Goal: Information Seeking & Learning: Learn about a topic

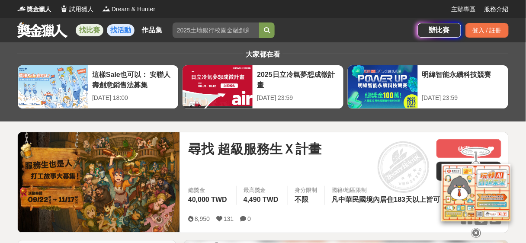
click at [123, 30] on link "找活動" at bounding box center [121, 30] width 28 height 12
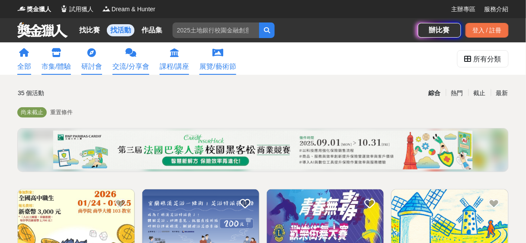
click at [89, 61] on link "研討會" at bounding box center [91, 58] width 21 height 32
click at [26, 57] on icon at bounding box center [24, 52] width 10 height 9
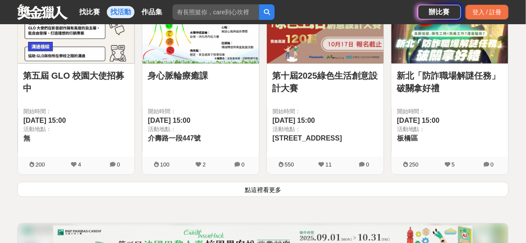
scroll to position [1268, 0]
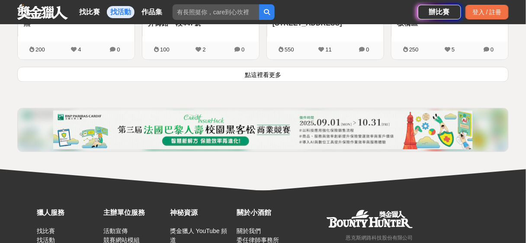
click at [269, 71] on button "點這裡看更多" at bounding box center [262, 74] width 491 height 15
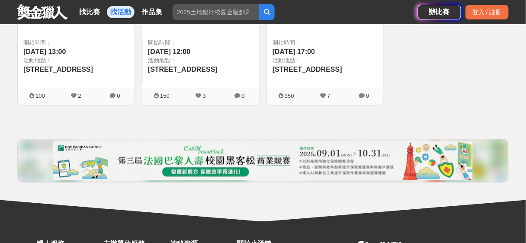
scroll to position [1775, 0]
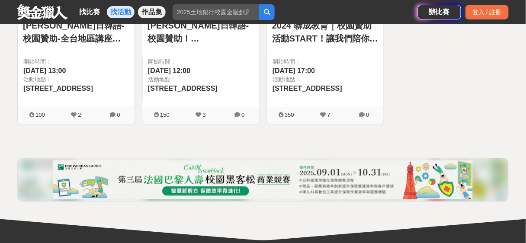
click at [152, 13] on link "作品集" at bounding box center [152, 12] width 28 height 12
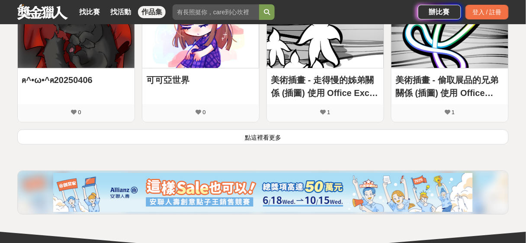
scroll to position [576, 0]
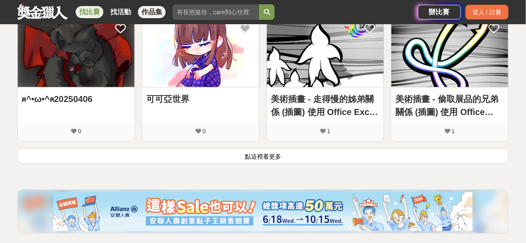
click at [82, 10] on link "找比賽" at bounding box center [90, 12] width 28 height 12
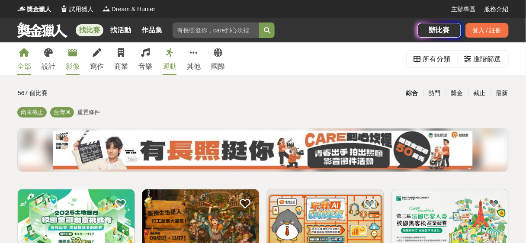
click at [71, 58] on link "影像" at bounding box center [73, 58] width 14 height 32
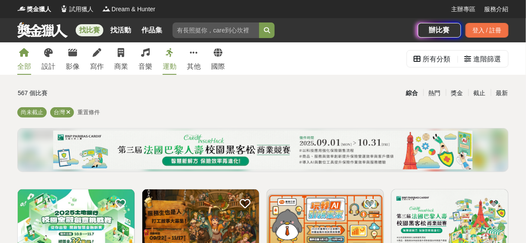
scroll to position [115, 0]
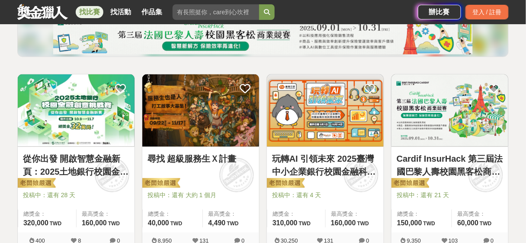
click at [461, 114] on img at bounding box center [449, 110] width 117 height 72
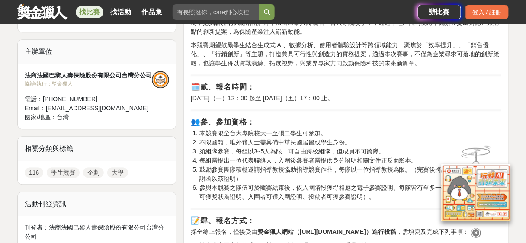
scroll to position [576, 0]
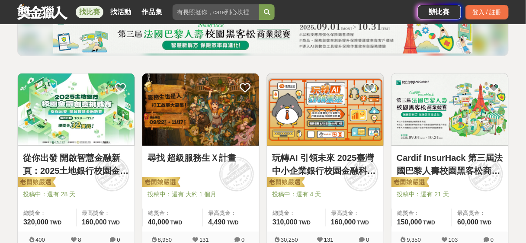
scroll to position [115, 0]
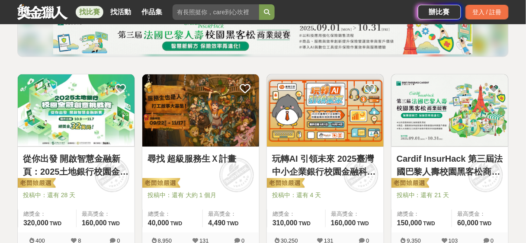
click at [325, 120] on img at bounding box center [325, 110] width 117 height 72
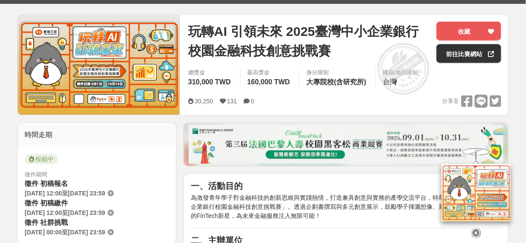
scroll to position [230, 0]
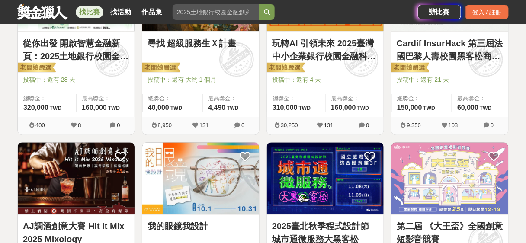
scroll to position [346, 0]
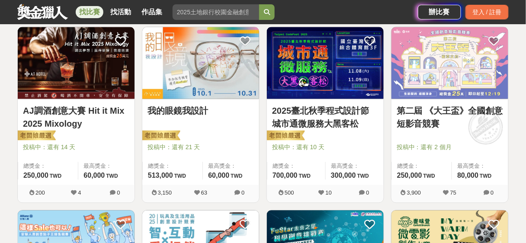
click at [478, 76] on img at bounding box center [449, 63] width 117 height 72
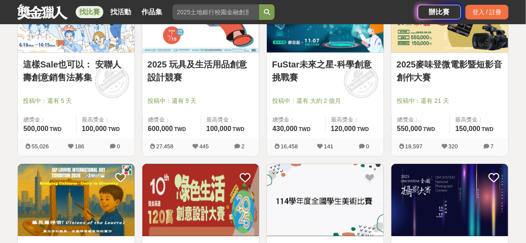
scroll to position [461, 0]
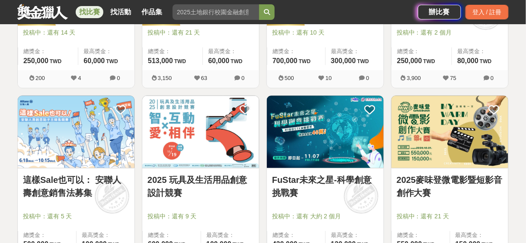
click at [467, 137] on img at bounding box center [449, 132] width 117 height 72
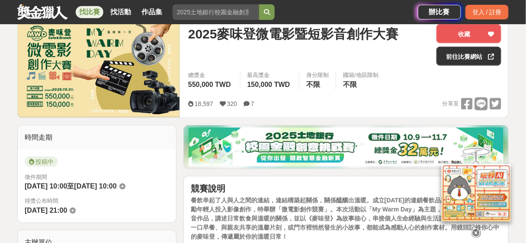
scroll to position [230, 0]
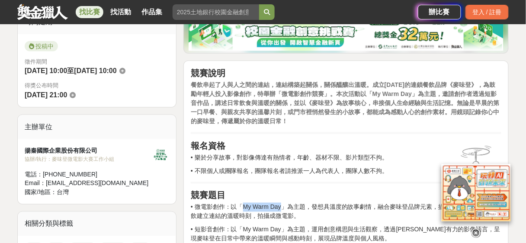
drag, startPoint x: 246, startPoint y: 207, endPoint x: 283, endPoint y: 207, distance: 36.7
click at [283, 207] on p "• 微電影創作：以「My Warm Day」為主題，發想具溫度的故事劇情，融合麥味登品牌元素，描繪人與人之間透過餐飲建立連結的溫暖時刻，拍攝成微電影。" at bounding box center [346, 212] width 310 height 18
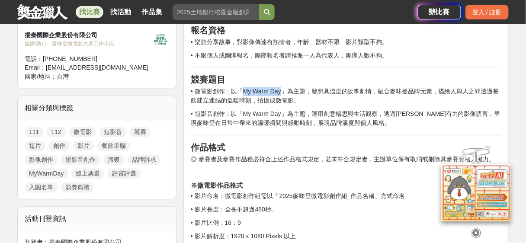
scroll to position [0, 0]
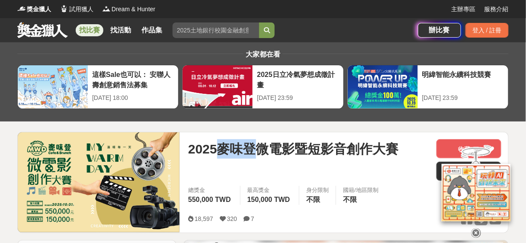
drag, startPoint x: 221, startPoint y: 150, endPoint x: 257, endPoint y: 150, distance: 35.9
click at [257, 150] on span "2025麥味登微電影暨短影音創作大賽" at bounding box center [293, 148] width 210 height 19
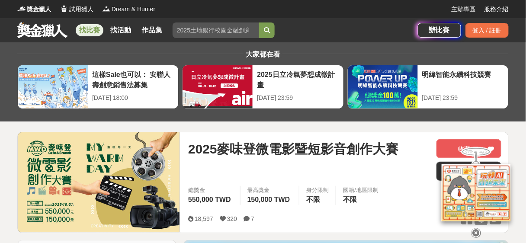
click at [344, 169] on div "2025麥味登微電影暨短影音創作大賽" at bounding box center [308, 159] width 241 height 41
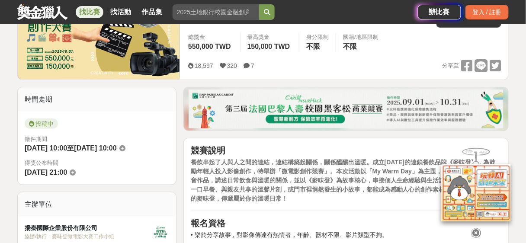
scroll to position [115, 0]
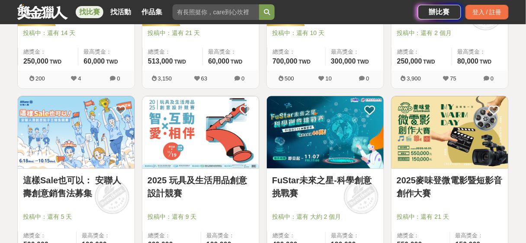
scroll to position [461, 0]
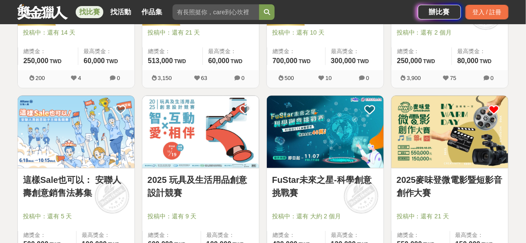
click at [492, 109] on icon at bounding box center [493, 109] width 11 height 11
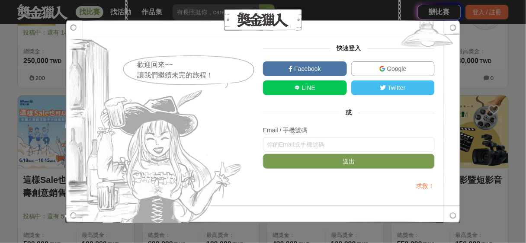
click at [405, 70] on span "Google" at bounding box center [395, 68] width 21 height 7
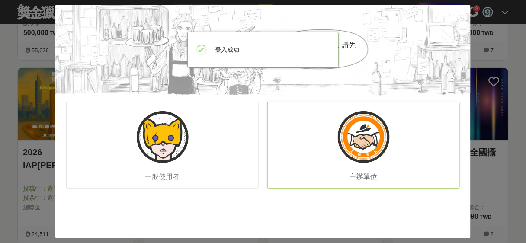
scroll to position [692, 0]
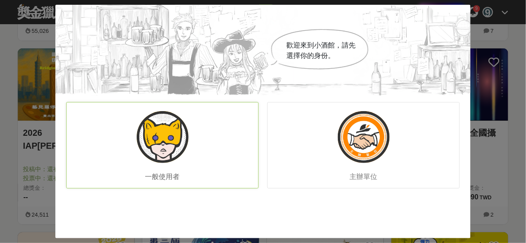
click at [177, 140] on img at bounding box center [163, 137] width 52 height 52
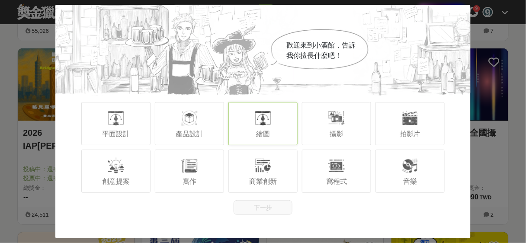
drag, startPoint x: 265, startPoint y: 119, endPoint x: 270, endPoint y: 120, distance: 5.8
click at [265, 119] on div at bounding box center [262, 117] width 17 height 17
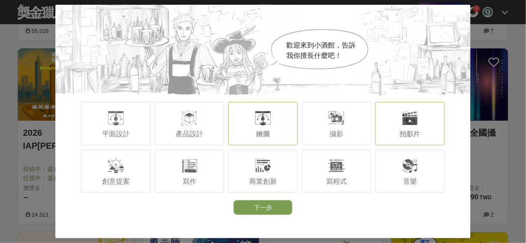
click at [411, 123] on div at bounding box center [409, 117] width 17 height 17
click at [186, 123] on div at bounding box center [189, 117] width 17 height 17
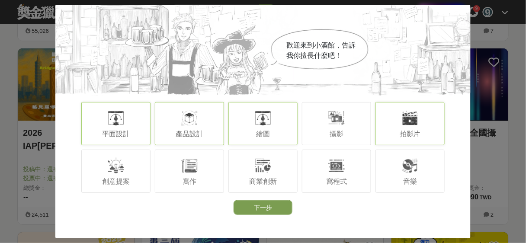
click at [133, 125] on div "平面設計" at bounding box center [115, 123] width 69 height 43
click at [108, 178] on span "創意提案" at bounding box center [116, 181] width 28 height 7
click at [260, 174] on div "商業創新" at bounding box center [262, 171] width 69 height 43
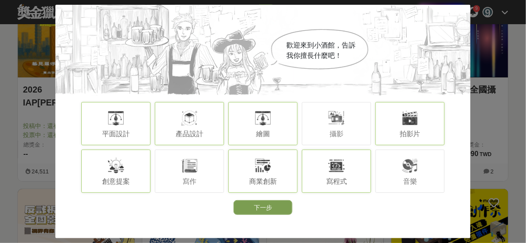
scroll to position [807, 0]
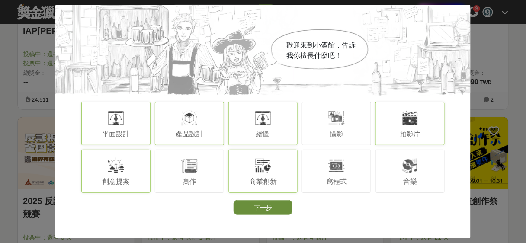
click at [264, 207] on button "下一步" at bounding box center [262, 207] width 59 height 15
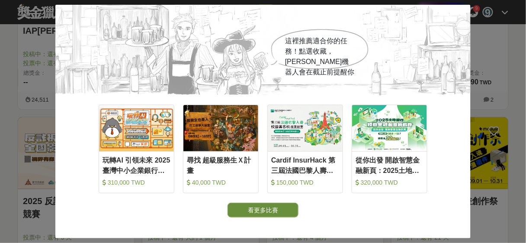
click at [282, 212] on button "看更多比賽" at bounding box center [262, 210] width 71 height 15
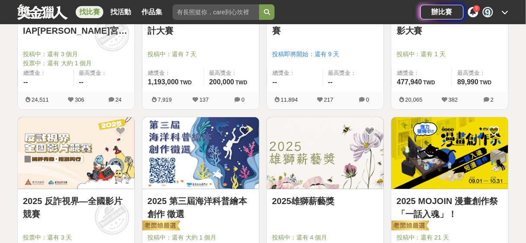
click at [461, 162] on img at bounding box center [449, 153] width 117 height 72
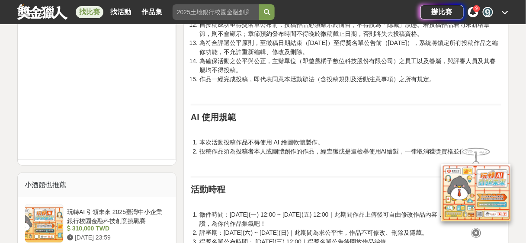
scroll to position [922, 0]
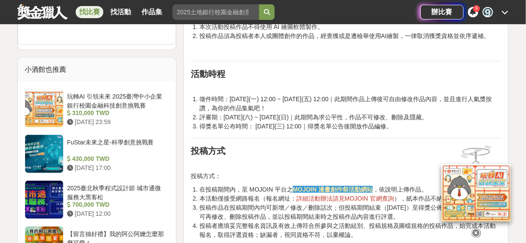
click at [337, 187] on strong "MOJOIN 漫畫創作祭活動網站" at bounding box center [333, 189] width 80 height 7
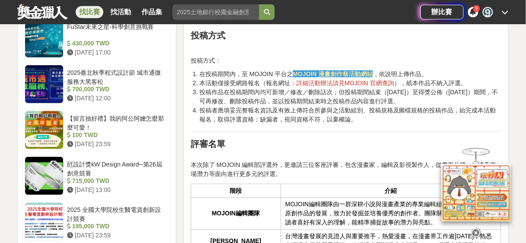
scroll to position [1152, 0]
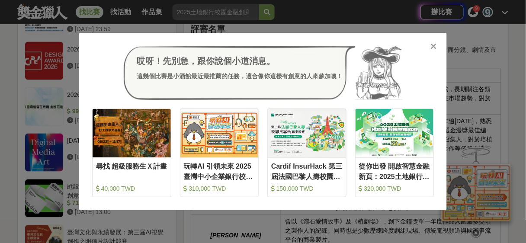
click at [432, 47] on icon at bounding box center [433, 46] width 6 height 9
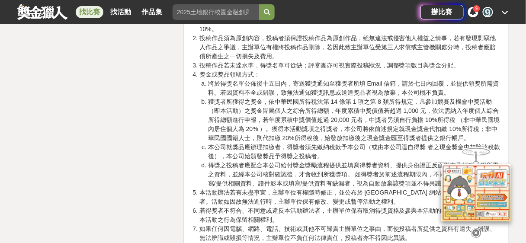
scroll to position [1881, 0]
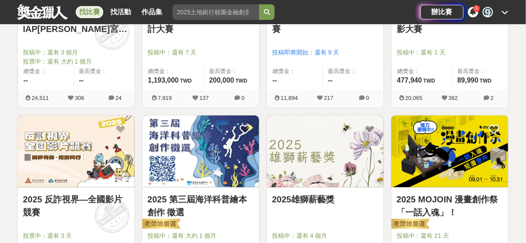
scroll to position [807, 0]
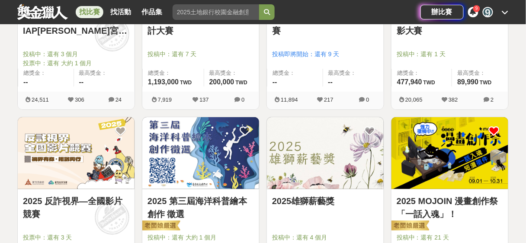
click at [491, 127] on icon at bounding box center [493, 131] width 11 height 11
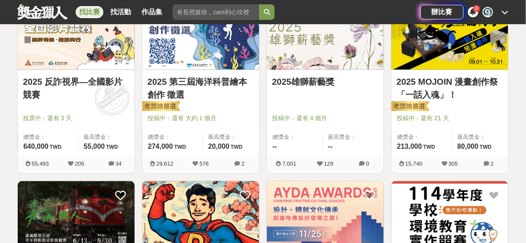
scroll to position [922, 0]
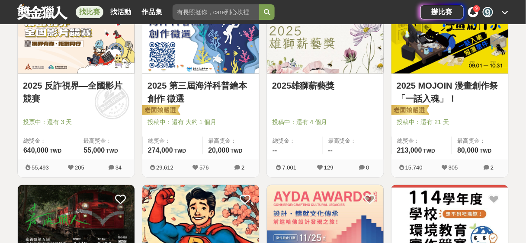
click at [80, 52] on img at bounding box center [76, 38] width 117 height 72
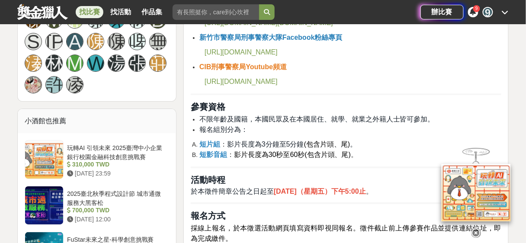
scroll to position [807, 0]
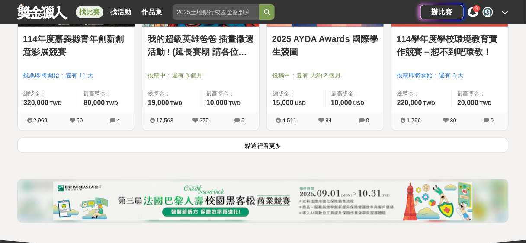
scroll to position [1268, 0]
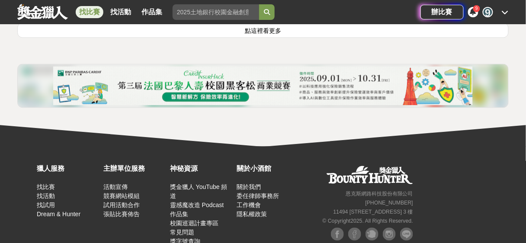
click at [269, 28] on button "點這裡看更多" at bounding box center [262, 29] width 491 height 15
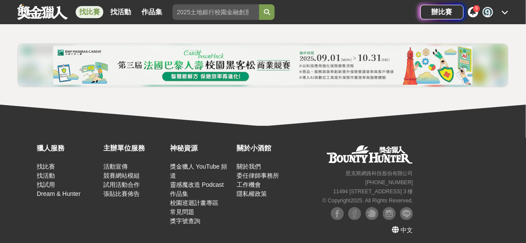
scroll to position [2274, 0]
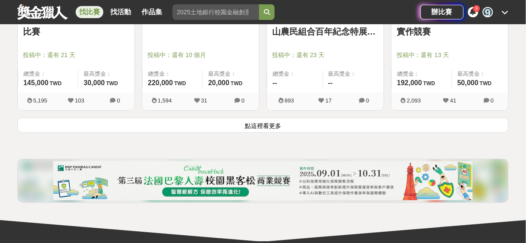
click at [265, 118] on button "點這裡看更多" at bounding box center [262, 125] width 491 height 15
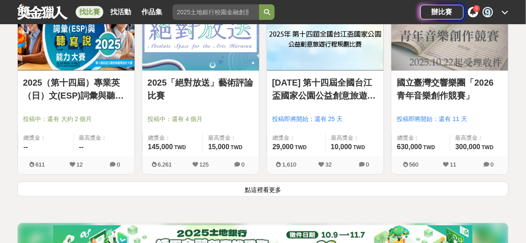
scroll to position [3427, 0]
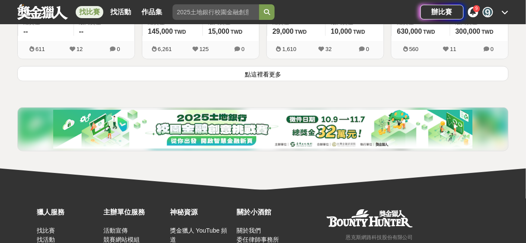
click at [268, 68] on button "點這裡看更多" at bounding box center [262, 73] width 491 height 15
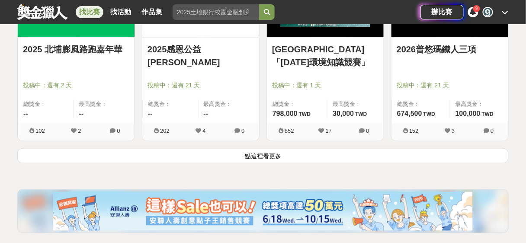
scroll to position [4464, 0]
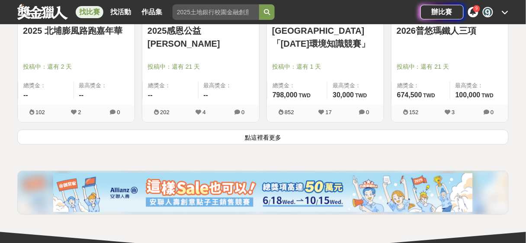
click at [259, 130] on button "點這裡看更多" at bounding box center [262, 137] width 491 height 15
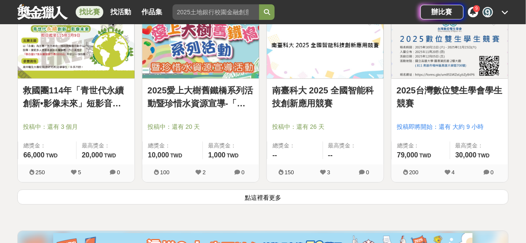
scroll to position [5501, 0]
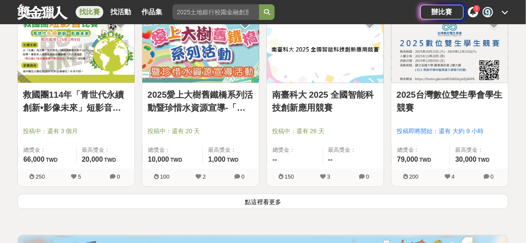
click at [284, 194] on button "點這裡看更多" at bounding box center [262, 201] width 491 height 15
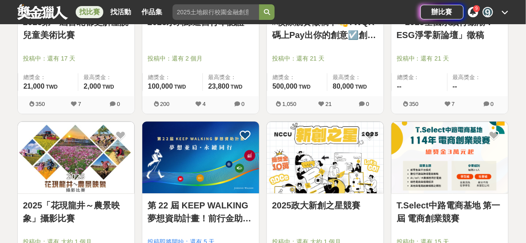
scroll to position [6423, 0]
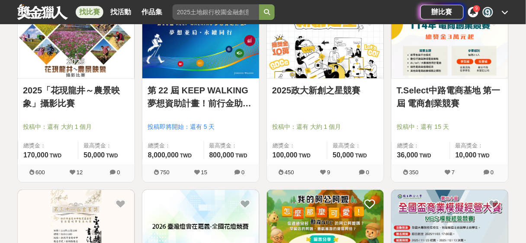
click at [194, 97] on link "第 22 屆 KEEP WALKING 夢想資助計畫！前行金助力夢想起飛👣" at bounding box center [200, 97] width 106 height 26
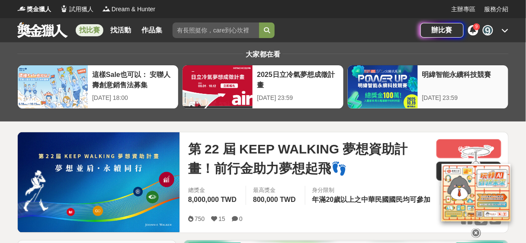
scroll to position [115, 0]
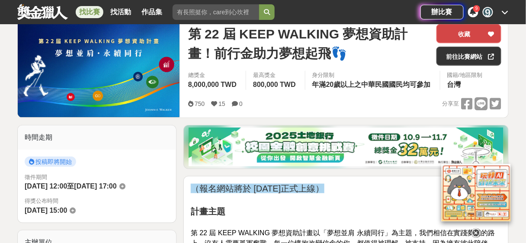
click at [491, 33] on icon at bounding box center [491, 34] width 6 height 6
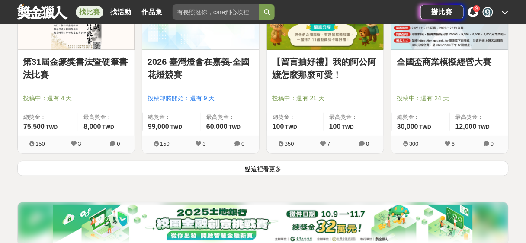
scroll to position [6654, 0]
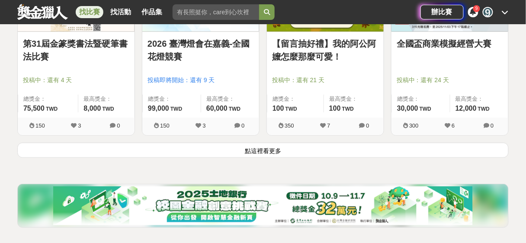
click at [280, 143] on button "點這裡看更多" at bounding box center [262, 150] width 491 height 15
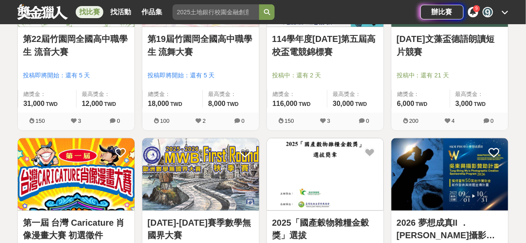
scroll to position [7806, 0]
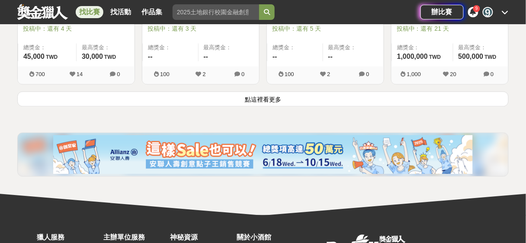
click at [280, 91] on button "點這裡看更多" at bounding box center [262, 98] width 491 height 15
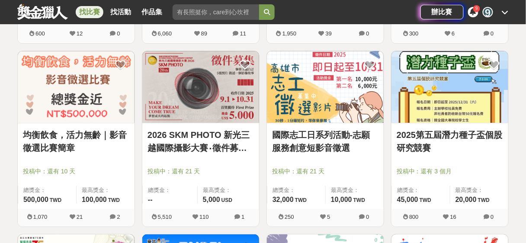
scroll to position [8042, 0]
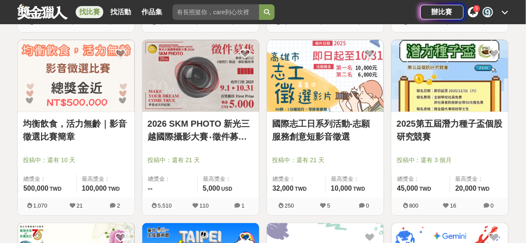
click at [77, 77] on img at bounding box center [76, 76] width 117 height 72
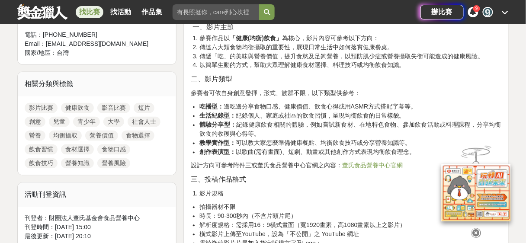
scroll to position [461, 0]
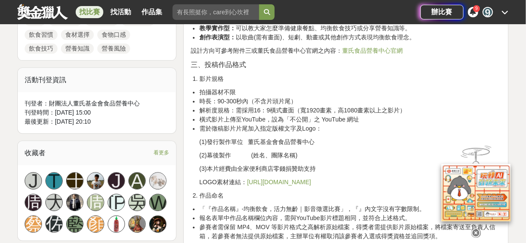
click at [311, 182] on link "https://drive.google.com/drive/folders/1flJ3Cq0KRSu3UWajTCZIyzxFizYIQ-WO?usp=sh…" at bounding box center [279, 182] width 64 height 7
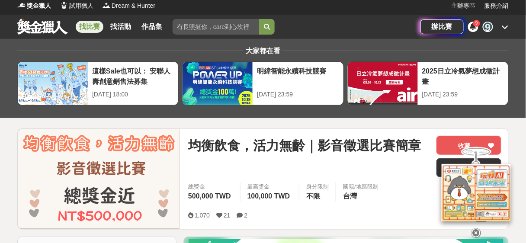
scroll to position [0, 0]
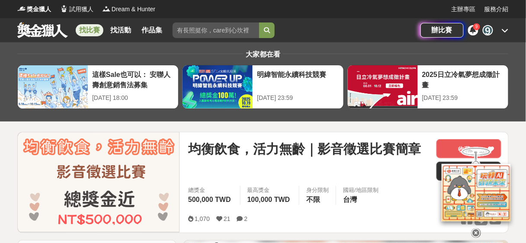
click at [400, 155] on span "均衡飲食，活力無齡｜影音徵選比賽簡章" at bounding box center [304, 148] width 233 height 19
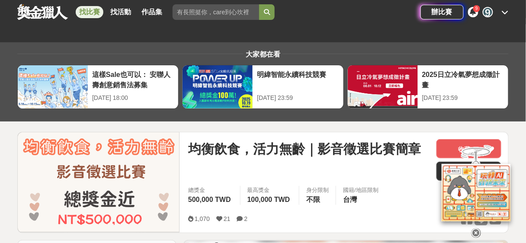
scroll to position [115, 0]
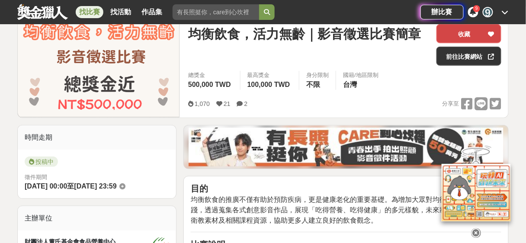
click at [491, 33] on icon at bounding box center [491, 34] width 6 height 6
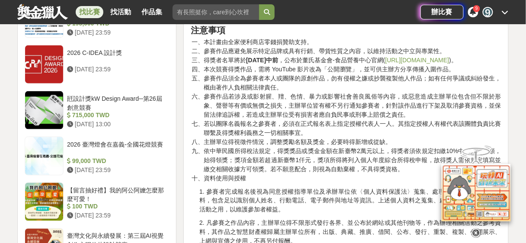
scroll to position [922, 0]
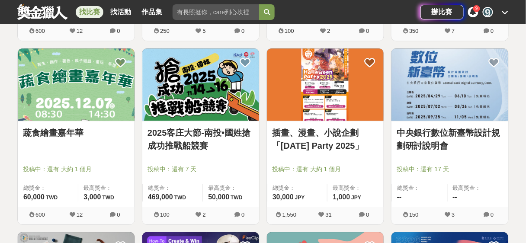
scroll to position [7453, 0]
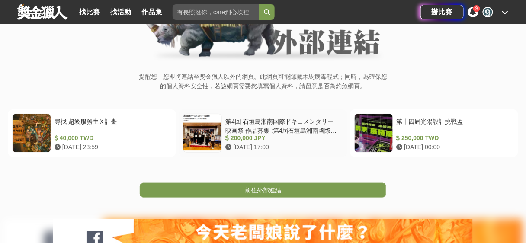
scroll to position [115, 0]
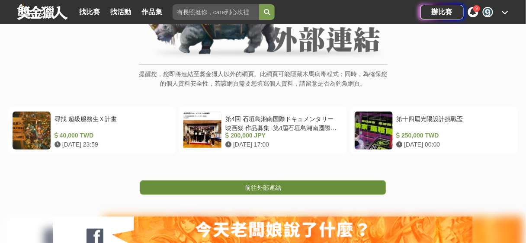
click at [294, 186] on link "前往外部連結" at bounding box center [263, 187] width 246 height 15
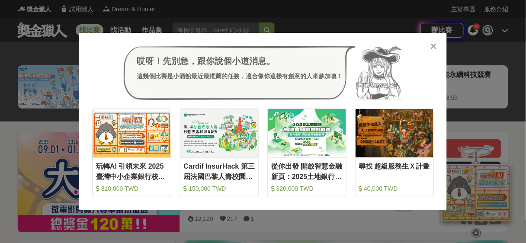
click at [432, 45] on icon at bounding box center [433, 46] width 6 height 9
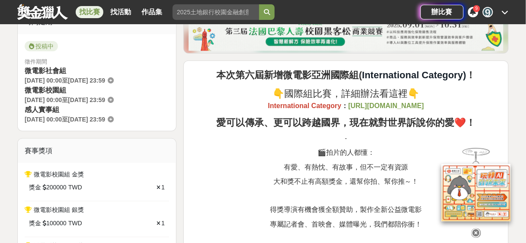
scroll to position [346, 0]
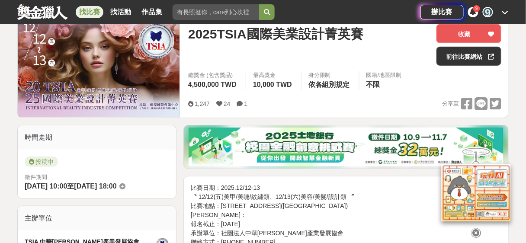
scroll to position [230, 0]
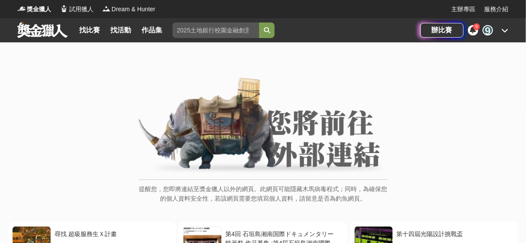
scroll to position [115, 0]
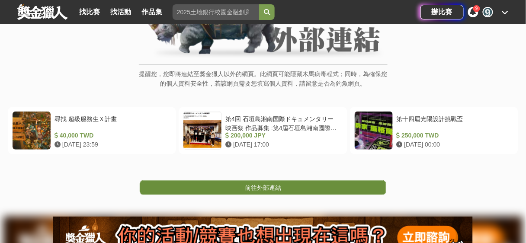
click at [251, 187] on span "前往外部連結" at bounding box center [263, 187] width 36 height 7
